Goal: Information Seeking & Learning: Check status

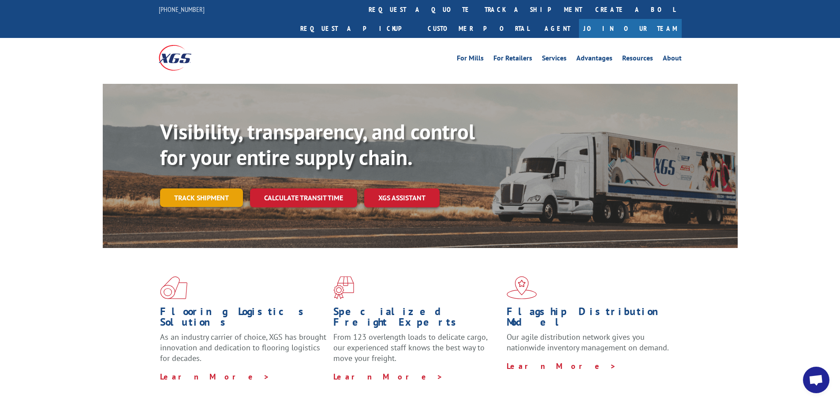
click at [199, 188] on link "Track shipment" at bounding box center [201, 197] width 83 height 19
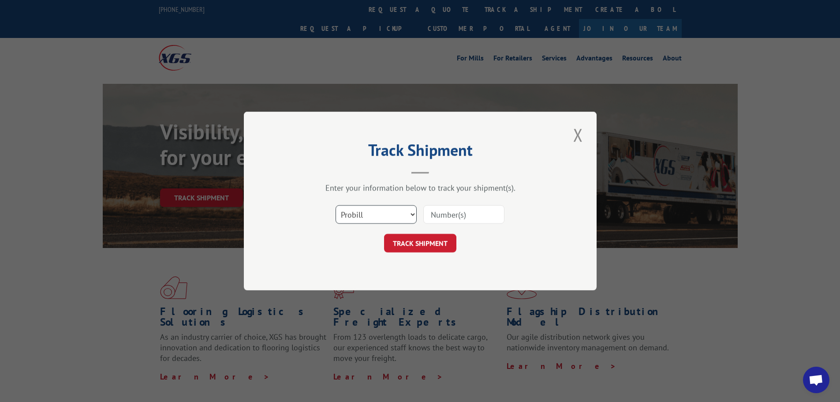
click at [371, 215] on select "Select category... Probill BOL PO" at bounding box center [376, 214] width 81 height 19
select select "bol"
click at [336, 205] on select "Select category... Probill BOL PO" at bounding box center [376, 214] width 81 height 19
click at [434, 215] on input at bounding box center [463, 214] width 81 height 19
type input "6100040651"
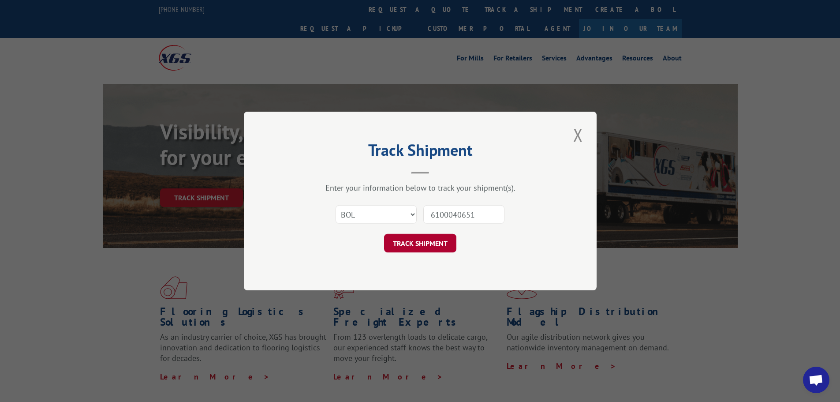
click at [437, 239] on button "TRACK SHIPMENT" at bounding box center [420, 243] width 72 height 19
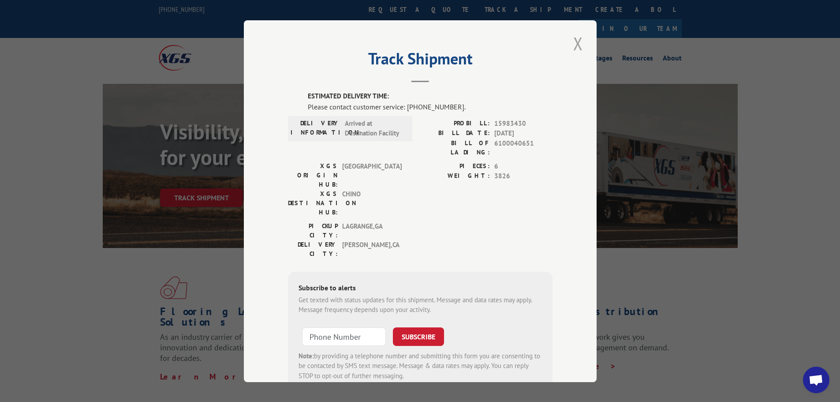
click at [576, 43] on button "Close modal" at bounding box center [578, 43] width 15 height 24
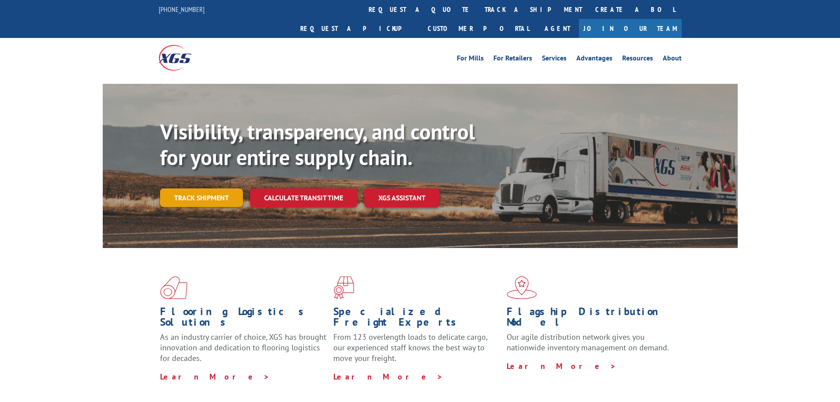
click at [217, 188] on link "Track shipment" at bounding box center [201, 197] width 83 height 19
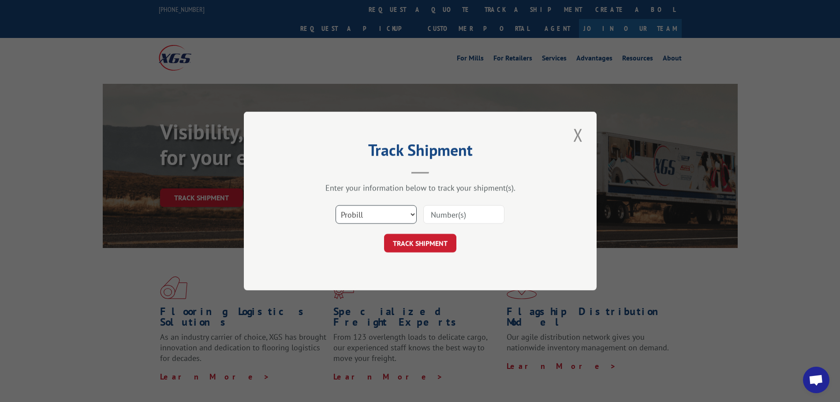
click at [393, 218] on select "Select category... Probill BOL PO" at bounding box center [376, 214] width 81 height 19
select select "bol"
click at [336, 205] on select "Select category... Probill BOL PO" at bounding box center [376, 214] width 81 height 19
click at [481, 215] on input at bounding box center [463, 214] width 81 height 19
paste input "6200032229"
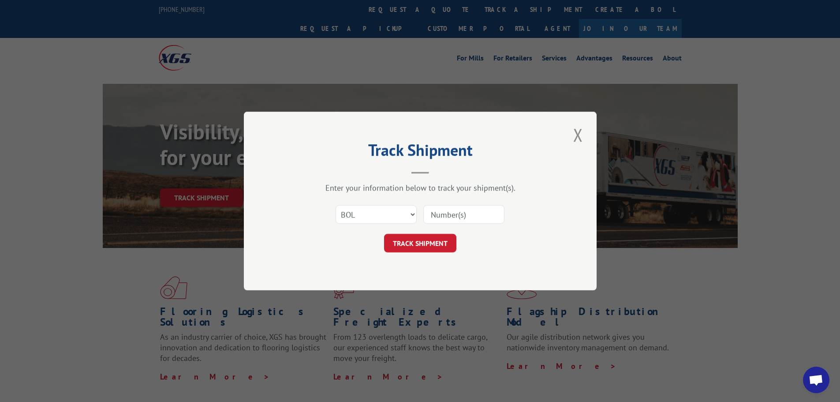
type input "6200032229"
click button "TRACK SHIPMENT" at bounding box center [420, 243] width 72 height 19
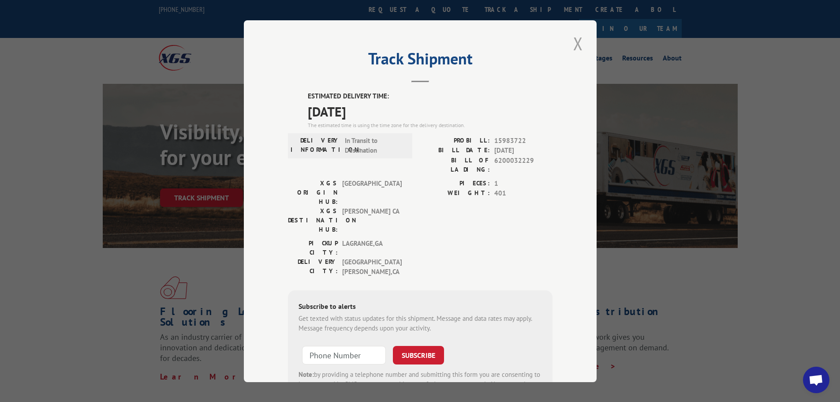
click at [577, 50] on button "Close modal" at bounding box center [578, 43] width 15 height 24
